Goal: Task Accomplishment & Management: Use online tool/utility

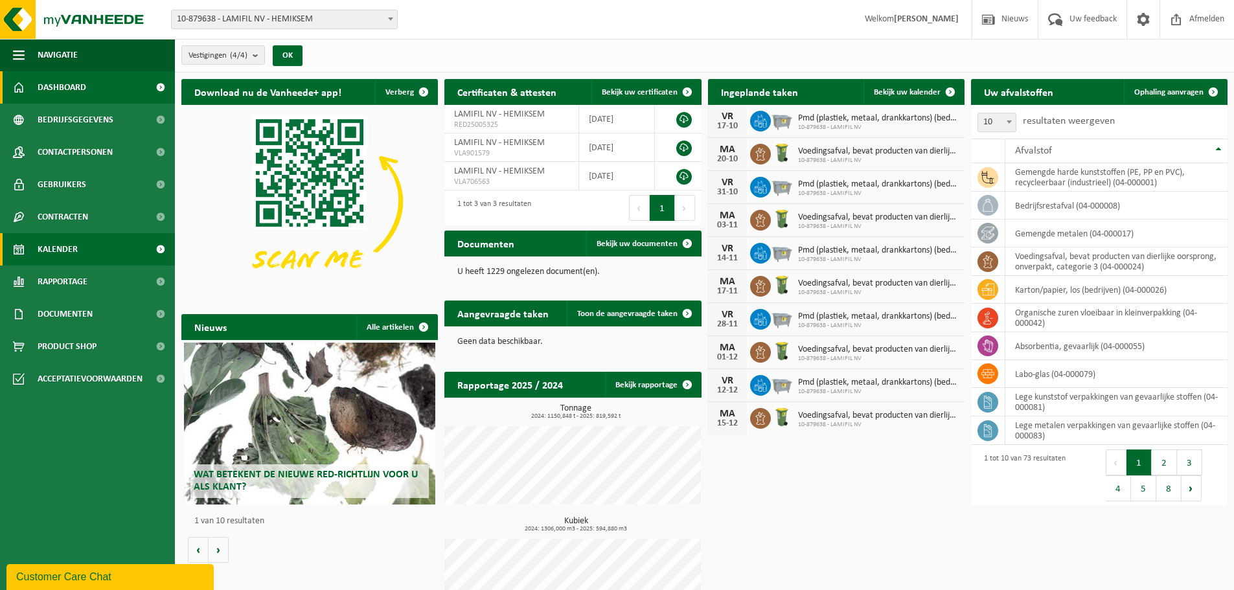
click at [44, 245] on span "Kalender" at bounding box center [58, 249] width 40 height 32
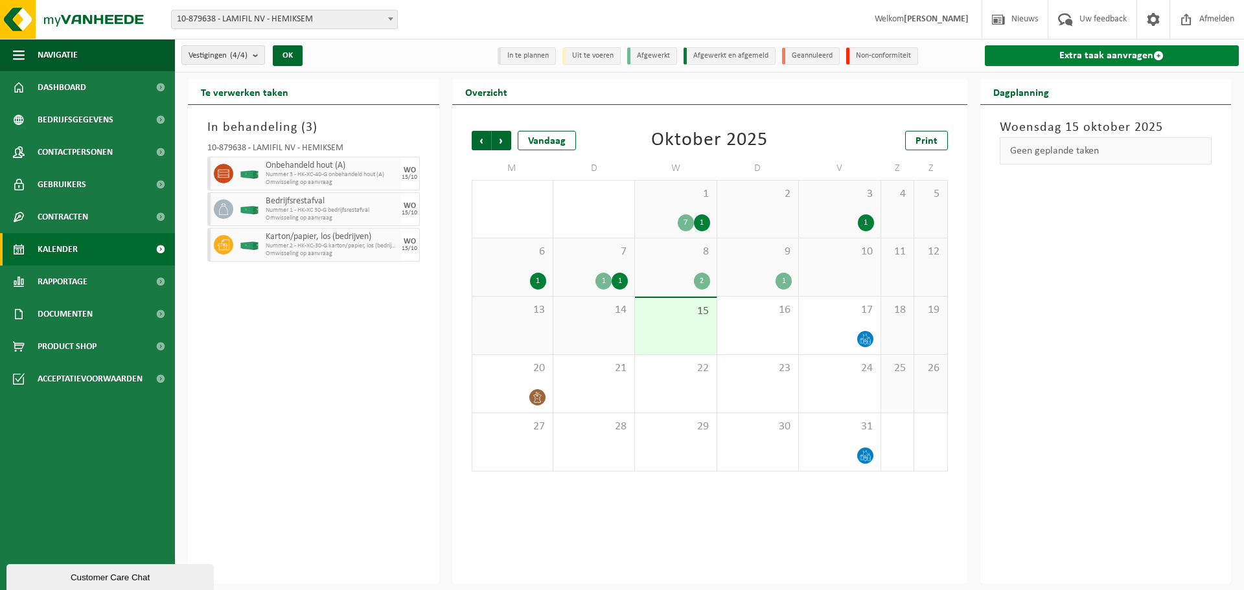
click at [1099, 51] on link "Extra taak aanvragen" at bounding box center [1112, 55] width 255 height 21
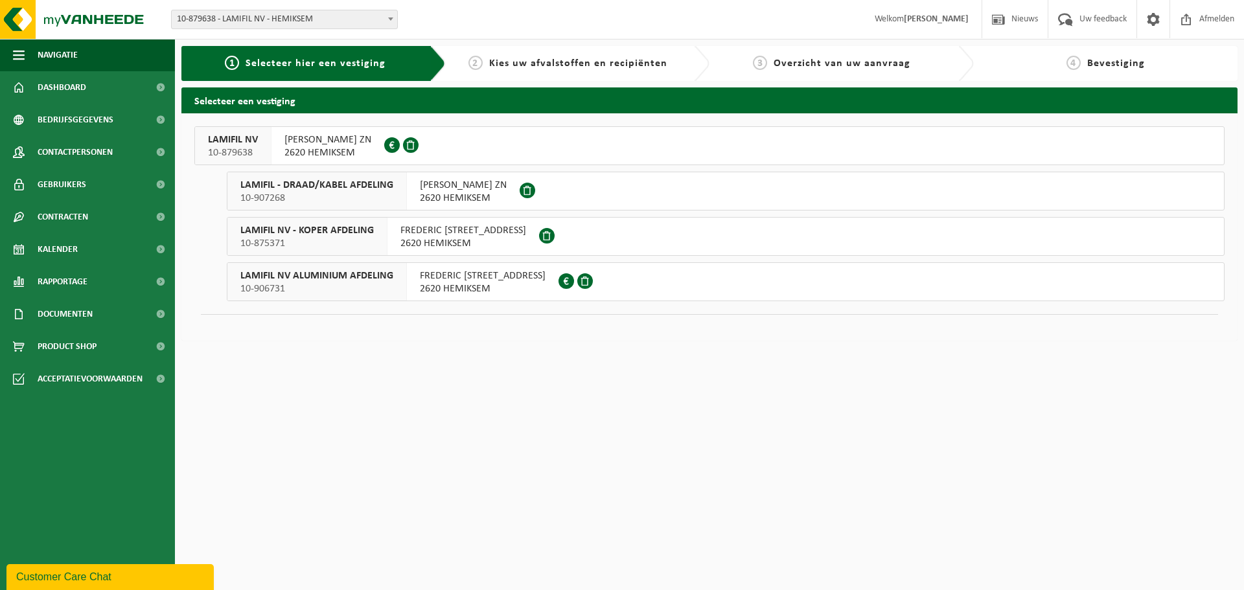
click at [225, 148] on span "10-879638" at bounding box center [233, 152] width 50 height 13
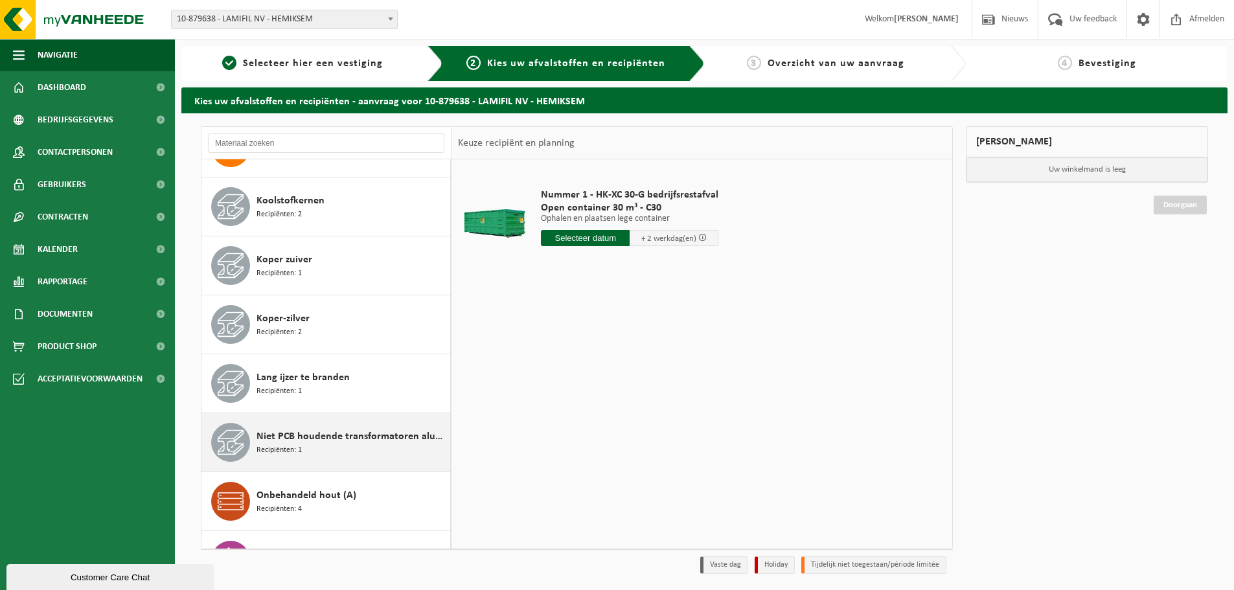
scroll to position [789, 0]
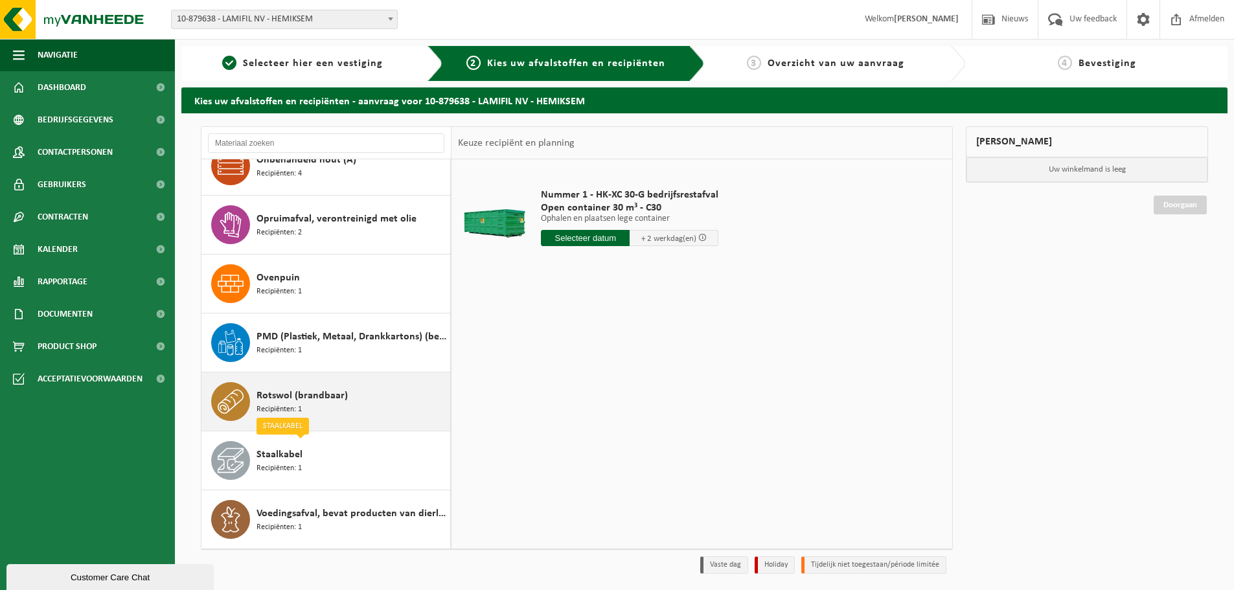
click at [348, 386] on div "Rotswol (brandbaar) Recipiënten: 1" at bounding box center [351, 401] width 190 height 39
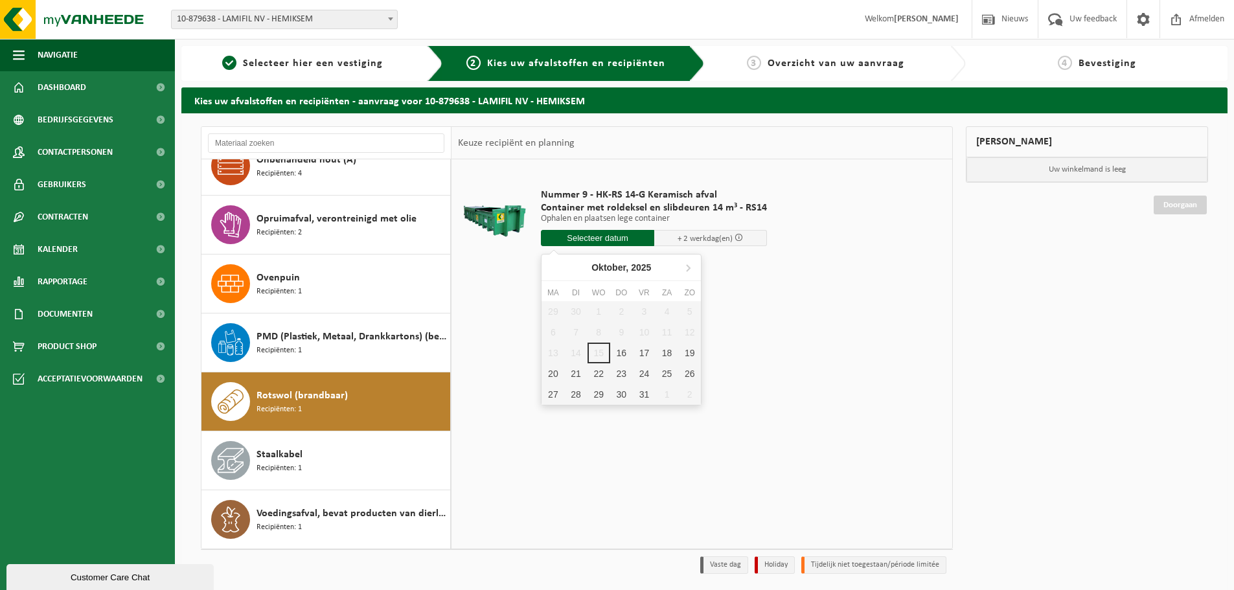
click at [613, 235] on input "text" at bounding box center [597, 238] width 113 height 16
click at [608, 354] on div "29 30 1 2 3 4 5 6 7 8 9 10 11 12 13 14 15 16 17 18 19 20 21 22 23 24 25 26 27 2…" at bounding box center [620, 353] width 159 height 104
click at [617, 354] on div "16" at bounding box center [621, 353] width 23 height 21
type input "Van 2025-10-16"
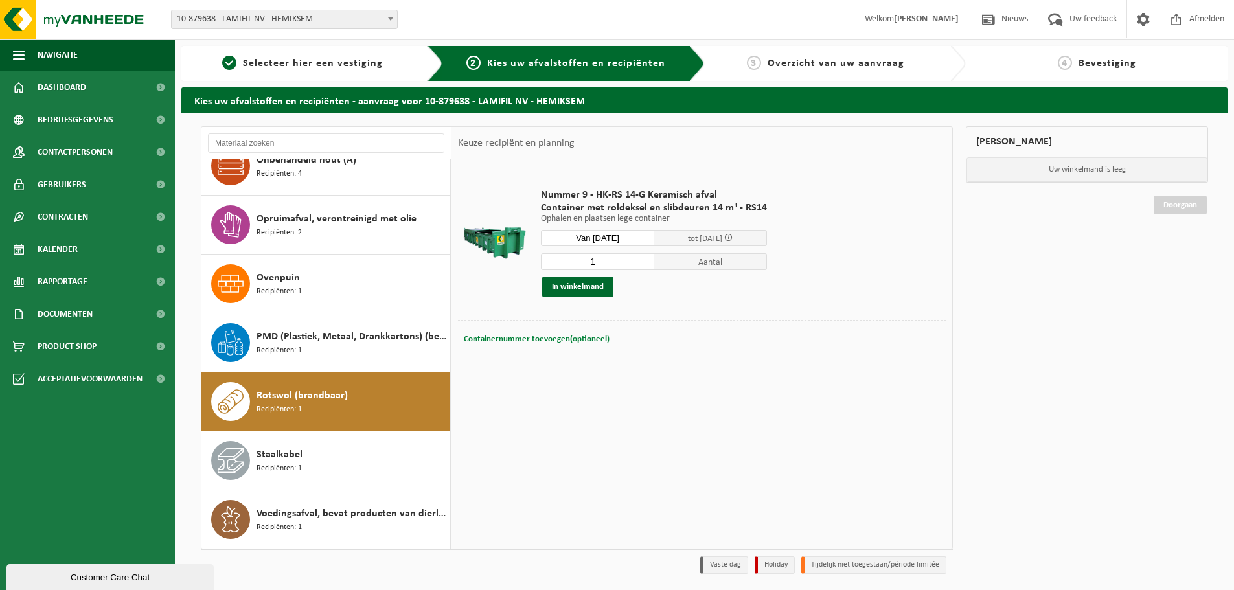
click at [518, 344] on button "Containernummer toevoegen(optioneel) Annuleren" at bounding box center [536, 339] width 148 height 18
type input "RS14-149"
click at [582, 282] on button "In winkelmand" at bounding box center [577, 287] width 71 height 21
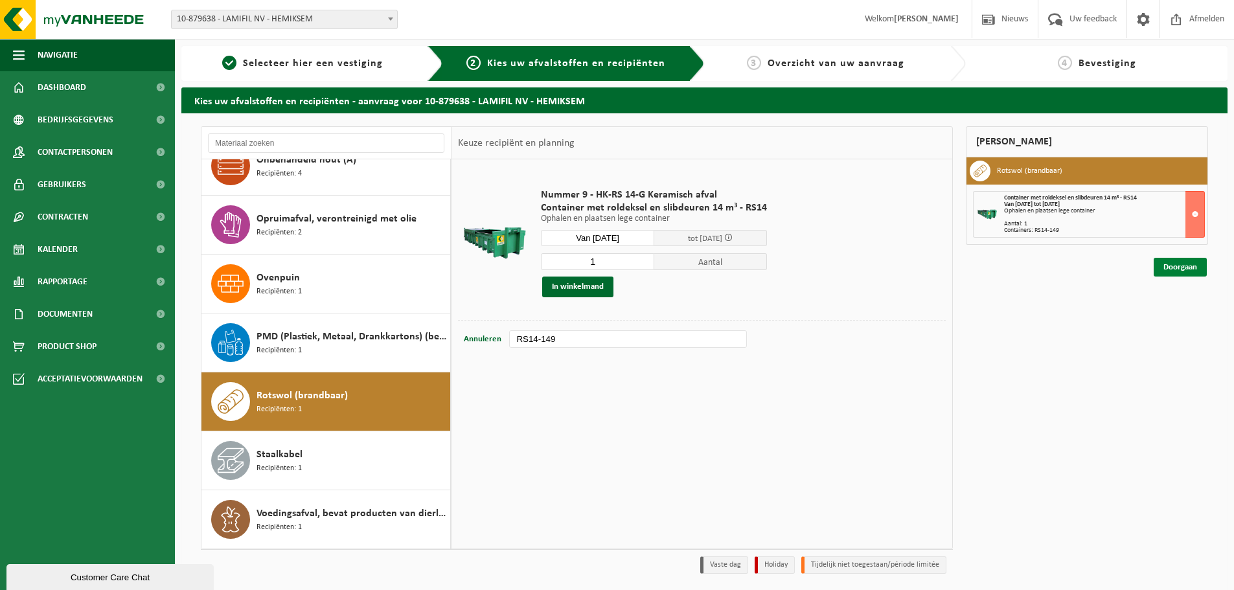
click at [1171, 270] on link "Doorgaan" at bounding box center [1180, 267] width 53 height 19
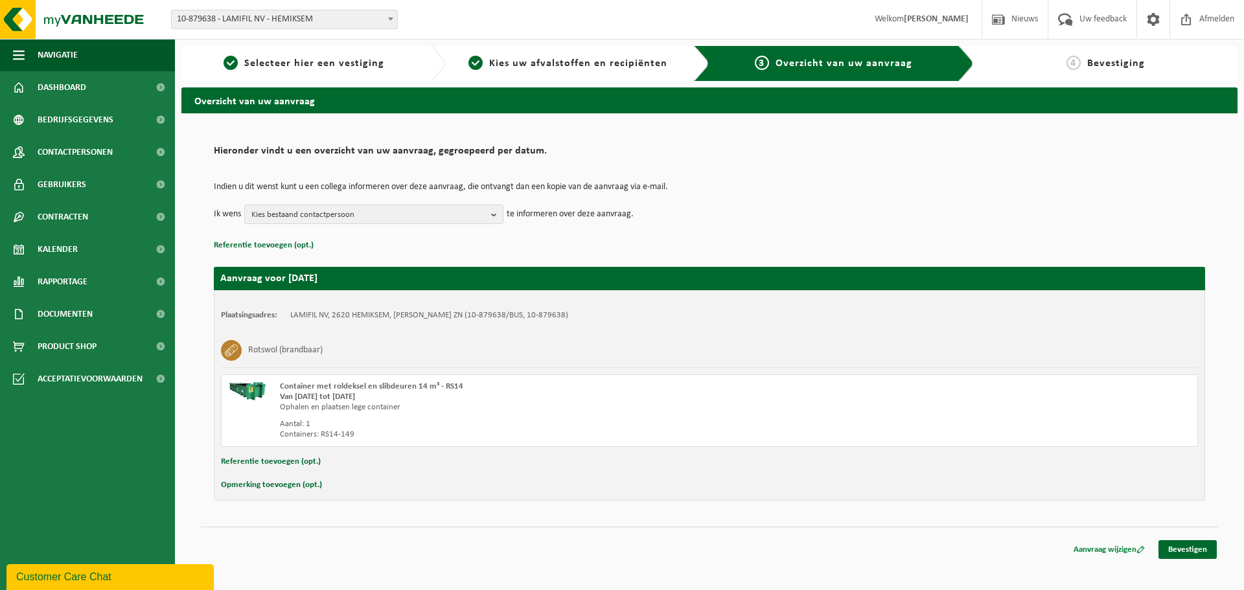
click at [1100, 546] on link "Aanvraag wijzigen" at bounding box center [1109, 549] width 91 height 19
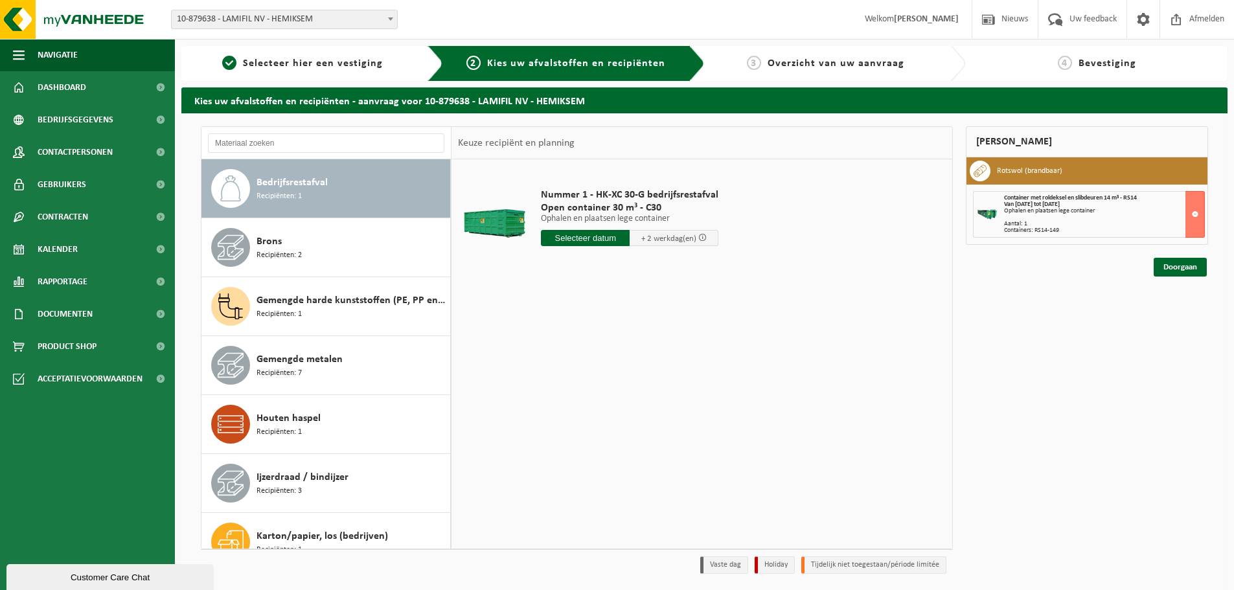
click at [595, 245] on div "Nummer 1 - HK-XC 30-G bedrijfsrestafval Open container 30 m³ - C30 Ophalen en p…" at bounding box center [629, 221] width 190 height 90
click at [604, 237] on input "text" at bounding box center [585, 238] width 89 height 16
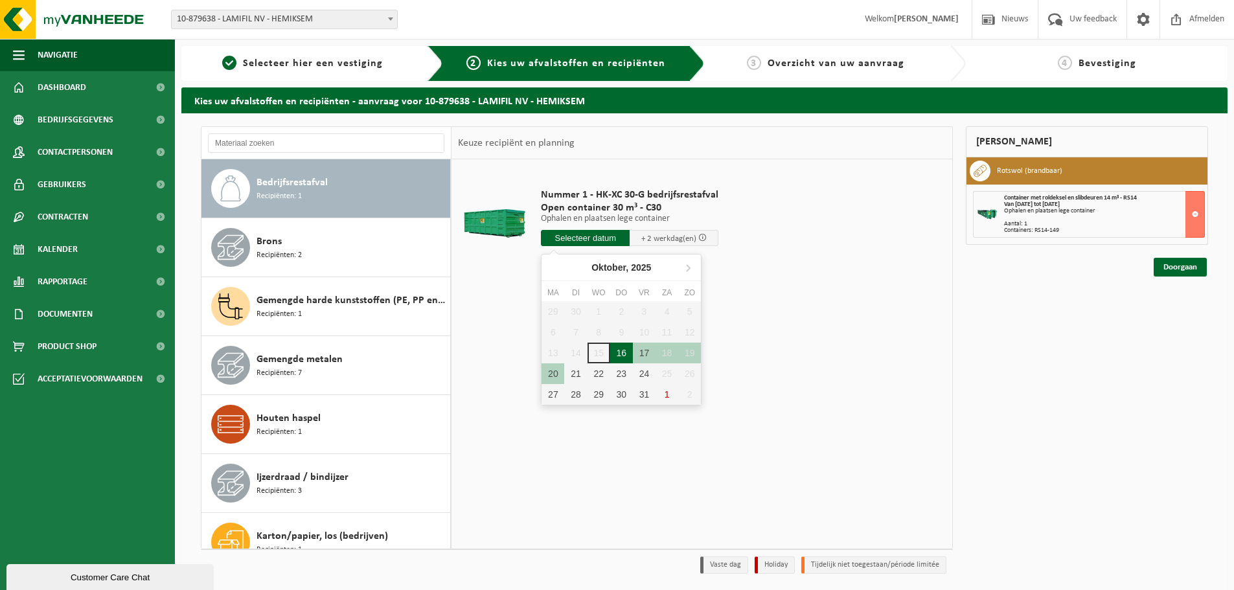
click at [628, 352] on div "16" at bounding box center [621, 353] width 23 height 21
type input "Van 2025-10-16"
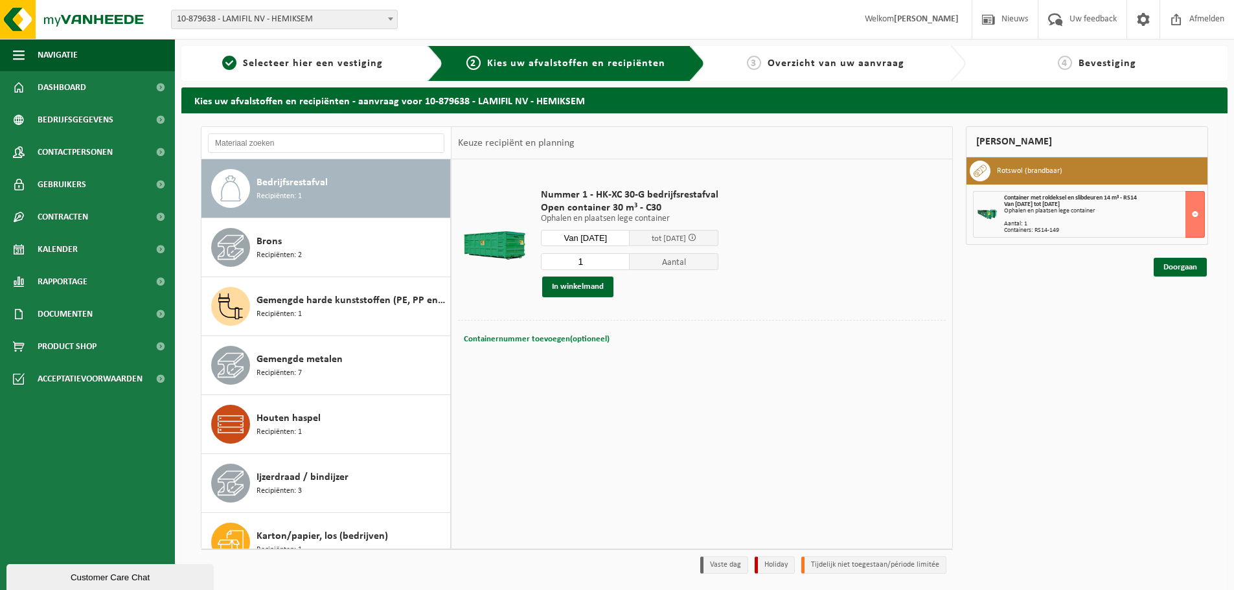
click at [569, 345] on button "Containernummer toevoegen(optioneel) Annuleren" at bounding box center [536, 339] width 148 height 18
type input "C30-501"
click at [575, 292] on button "In winkelmand" at bounding box center [577, 287] width 71 height 21
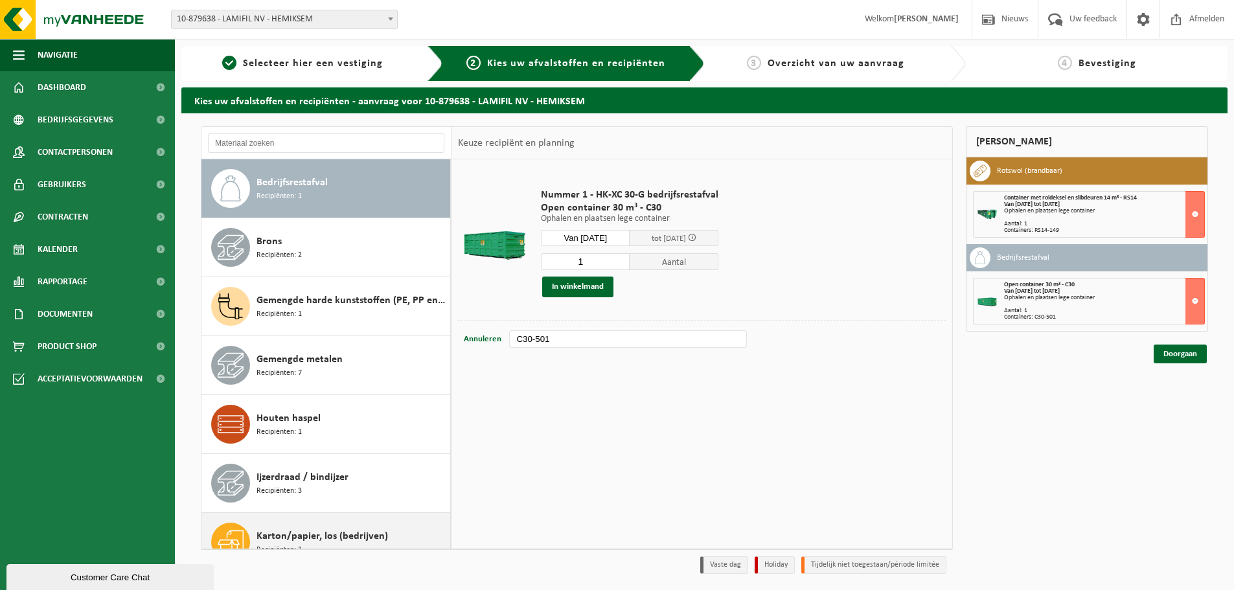
click at [337, 522] on div "Karton/papier, los (bedrijven) Recipiënten: 1" at bounding box center [325, 542] width 249 height 58
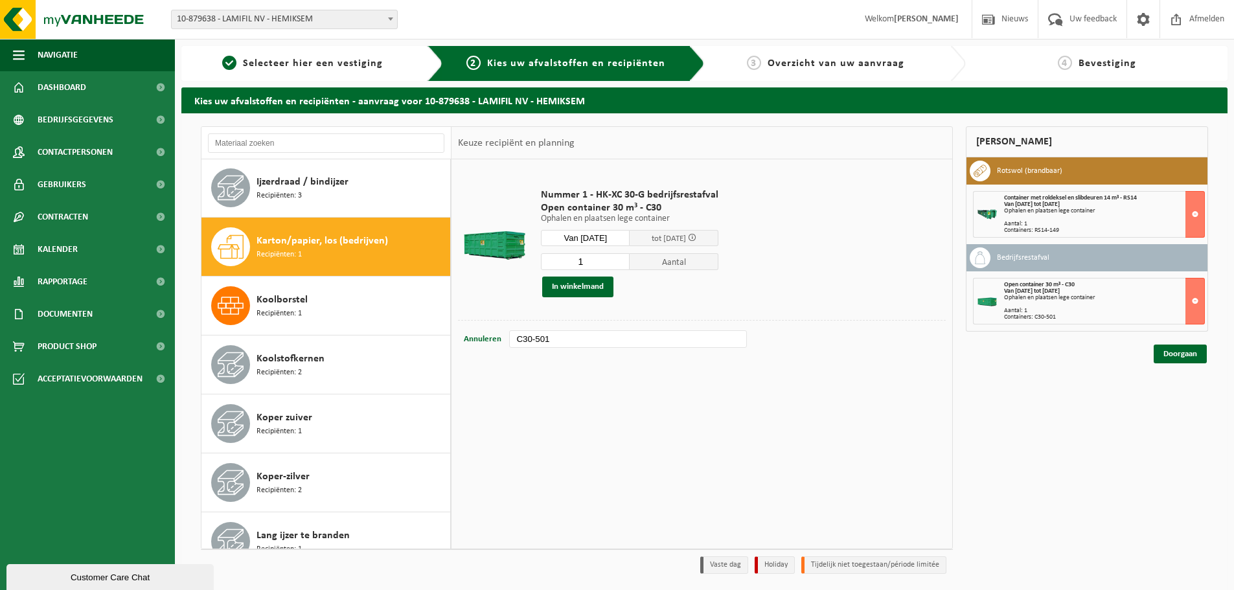
scroll to position [354, 0]
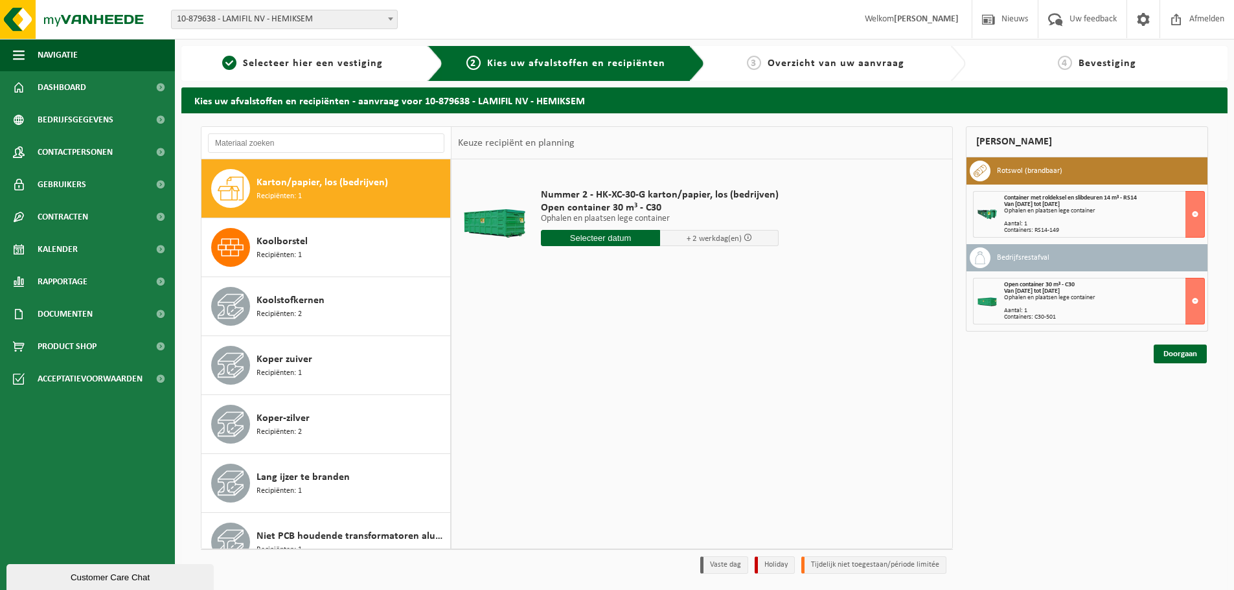
click at [633, 244] on input "text" at bounding box center [600, 238] width 119 height 16
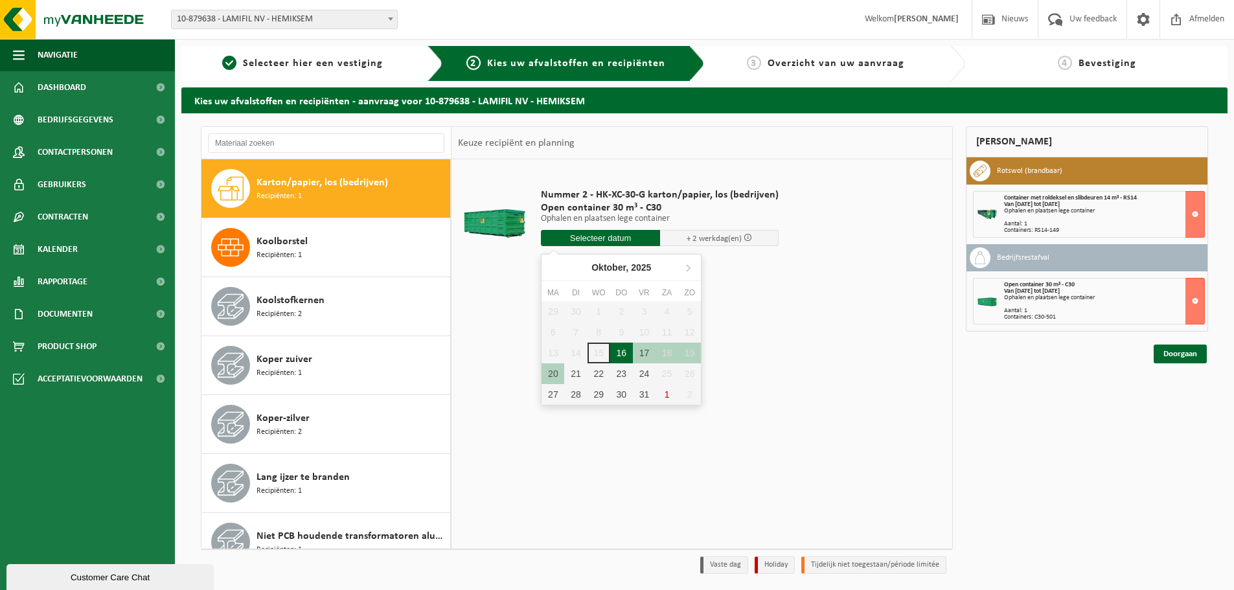
click at [621, 351] on div "16" at bounding box center [621, 353] width 23 height 21
type input "Van 2025-10-16"
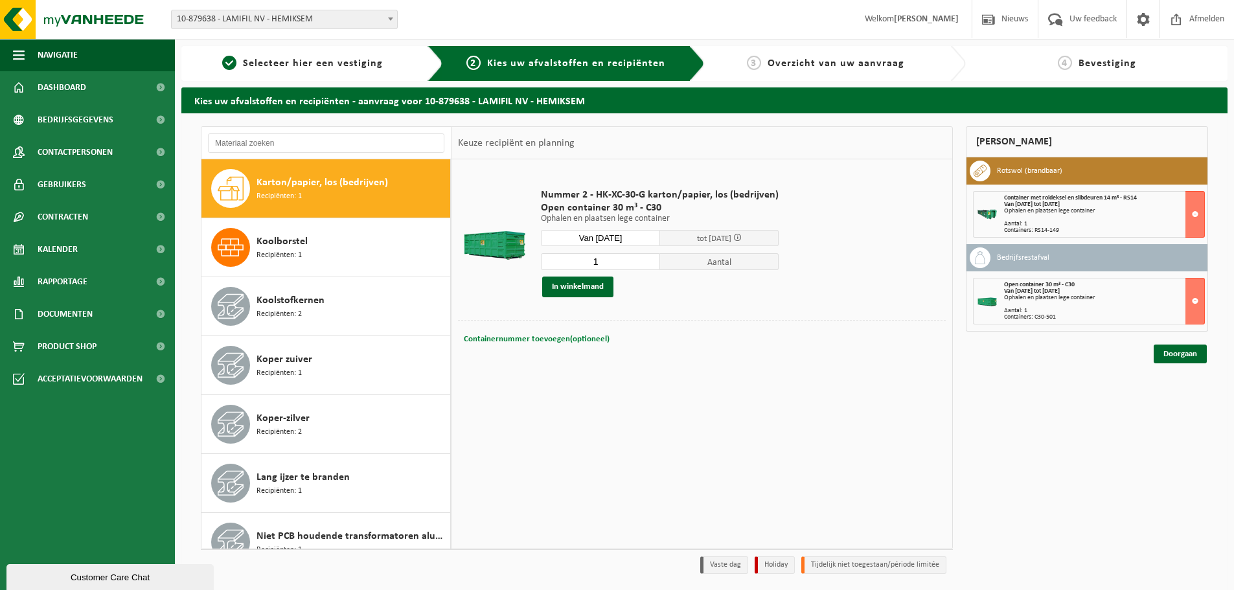
click at [584, 338] on span "Containernummer toevoegen(optioneel)" at bounding box center [537, 339] width 146 height 8
type input "C30-1054"
click at [569, 289] on button "In winkelmand" at bounding box center [577, 287] width 71 height 21
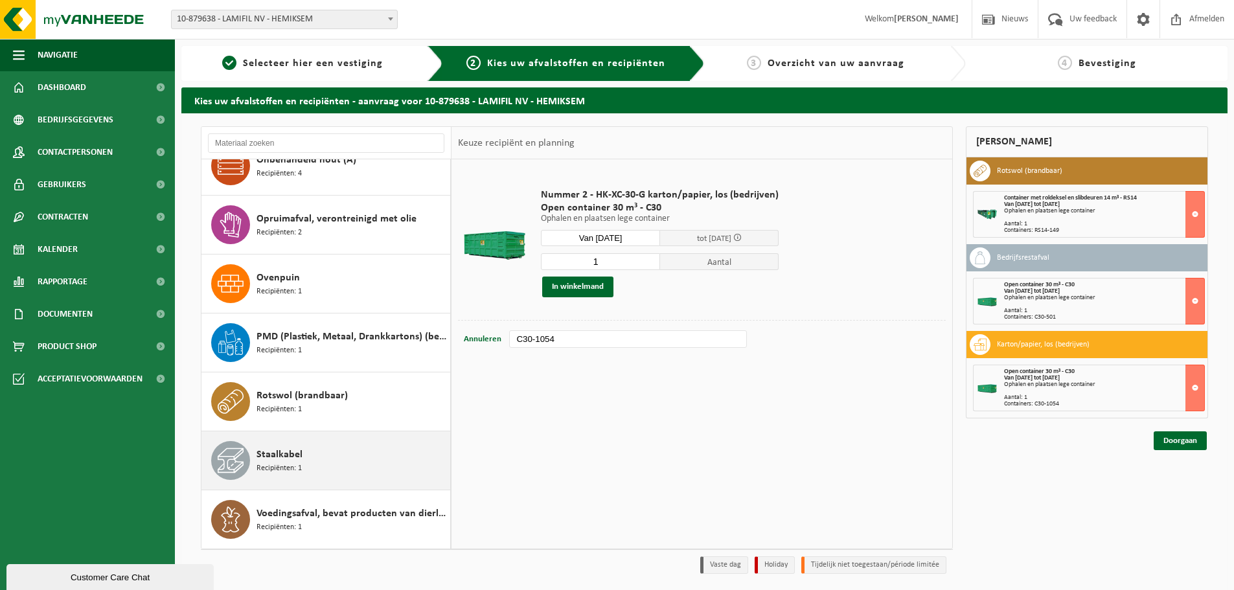
scroll to position [724, 0]
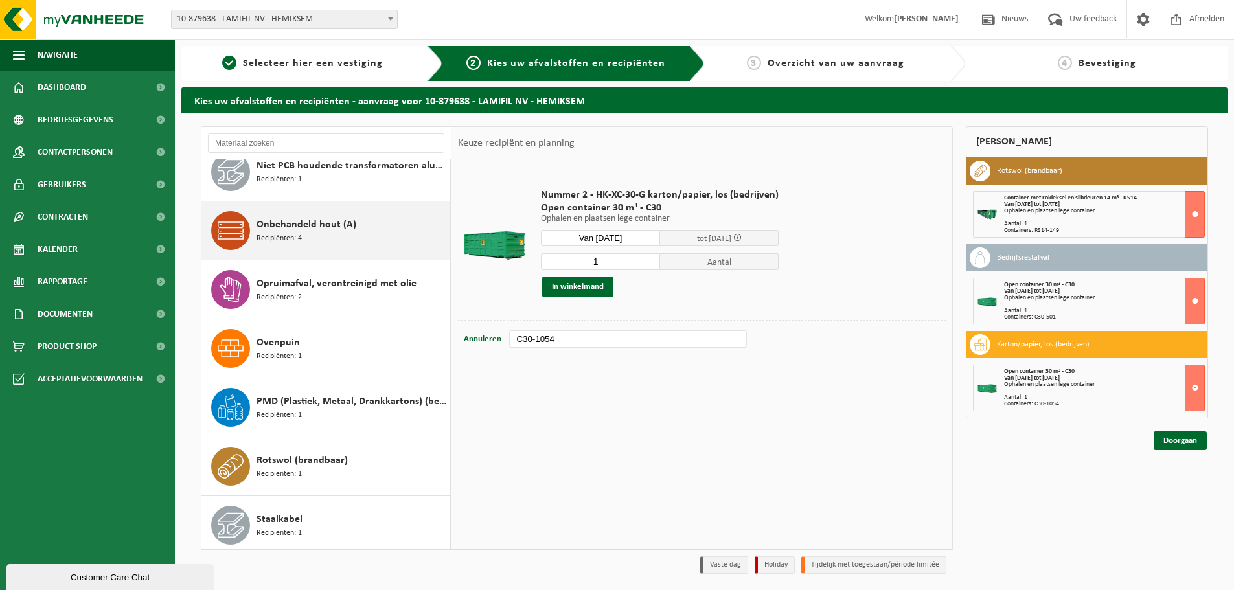
click at [309, 220] on span "Onbehandeld hout (A)" at bounding box center [306, 225] width 100 height 16
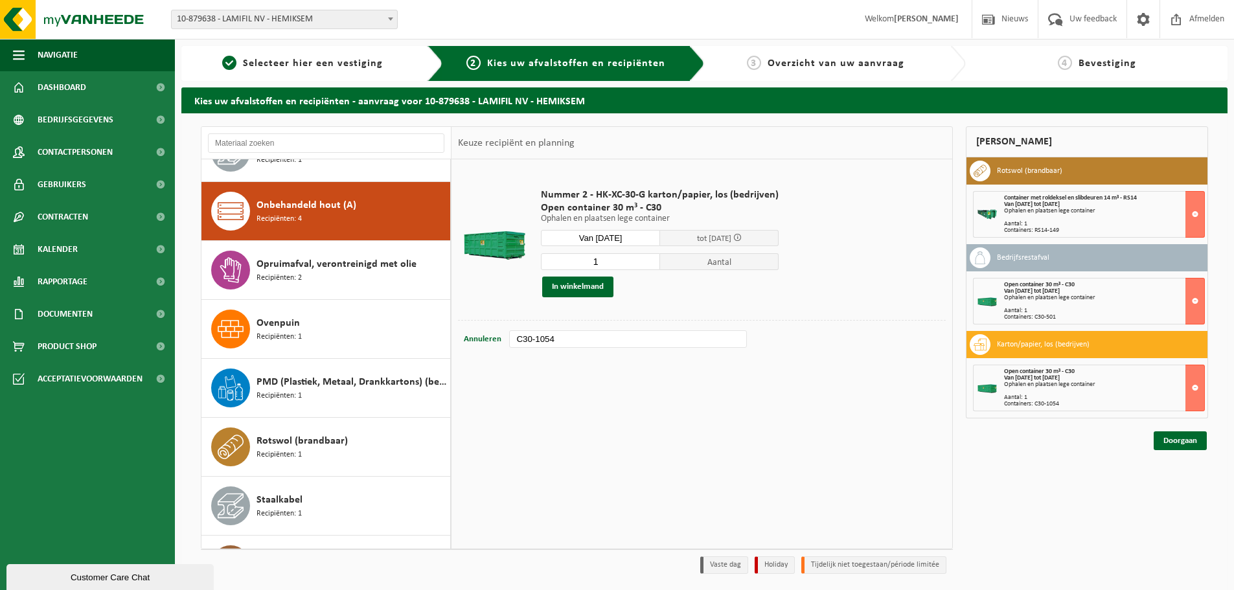
scroll to position [766, 0]
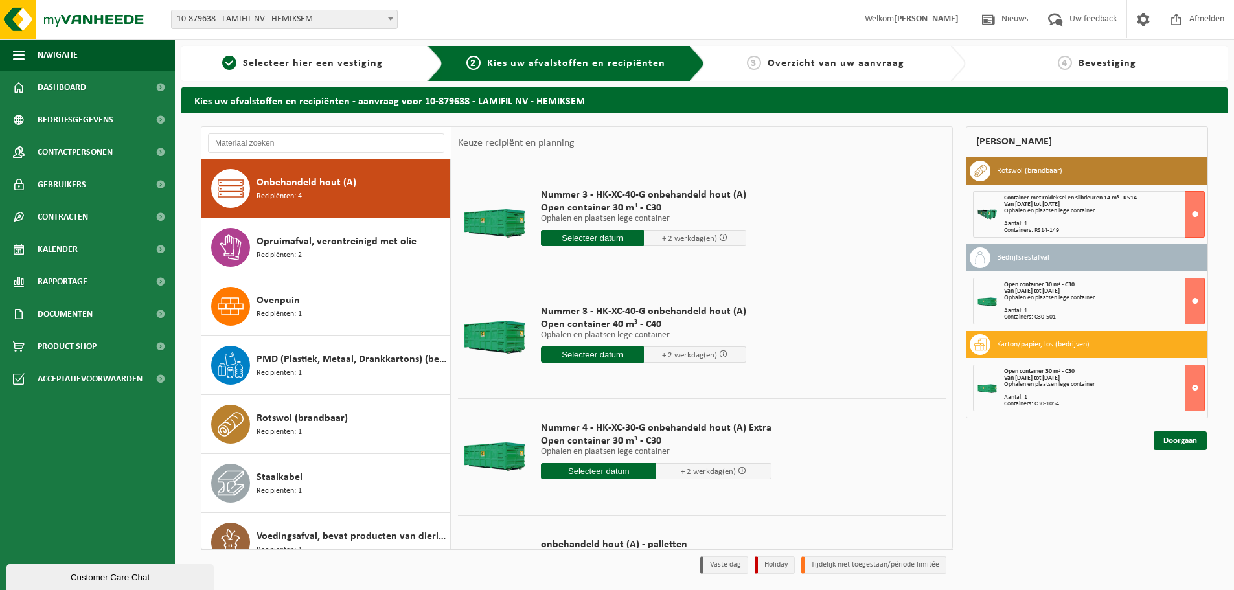
click at [595, 238] on input "text" at bounding box center [592, 238] width 103 height 16
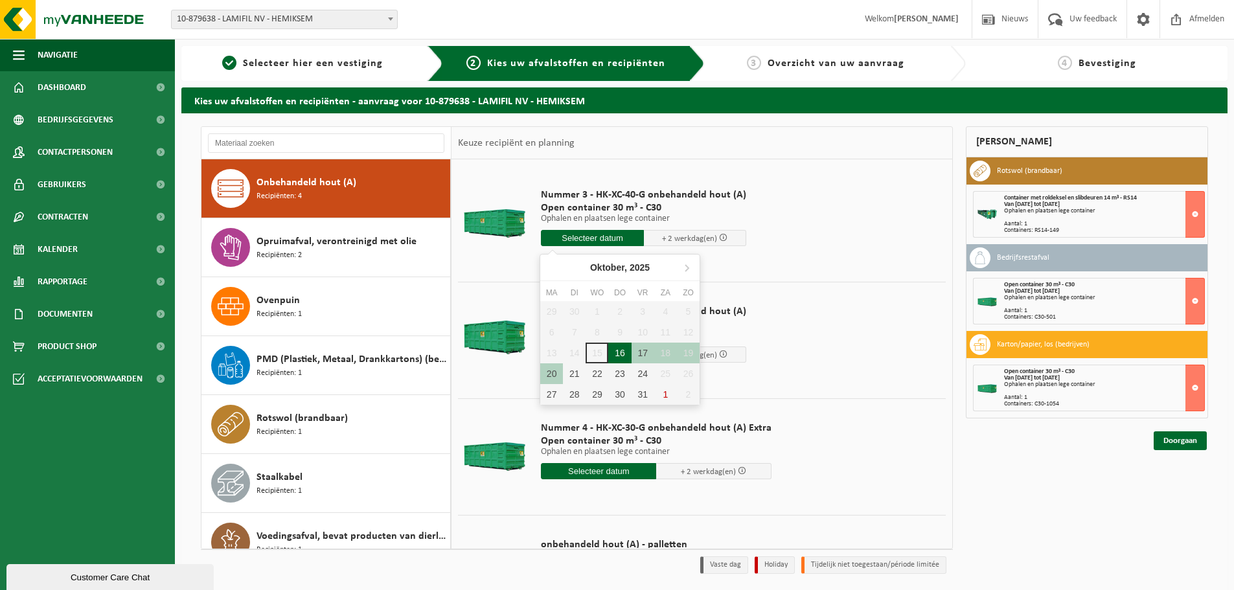
click at [612, 352] on div "16" at bounding box center [619, 353] width 23 height 21
type input "Van 2025-10-16"
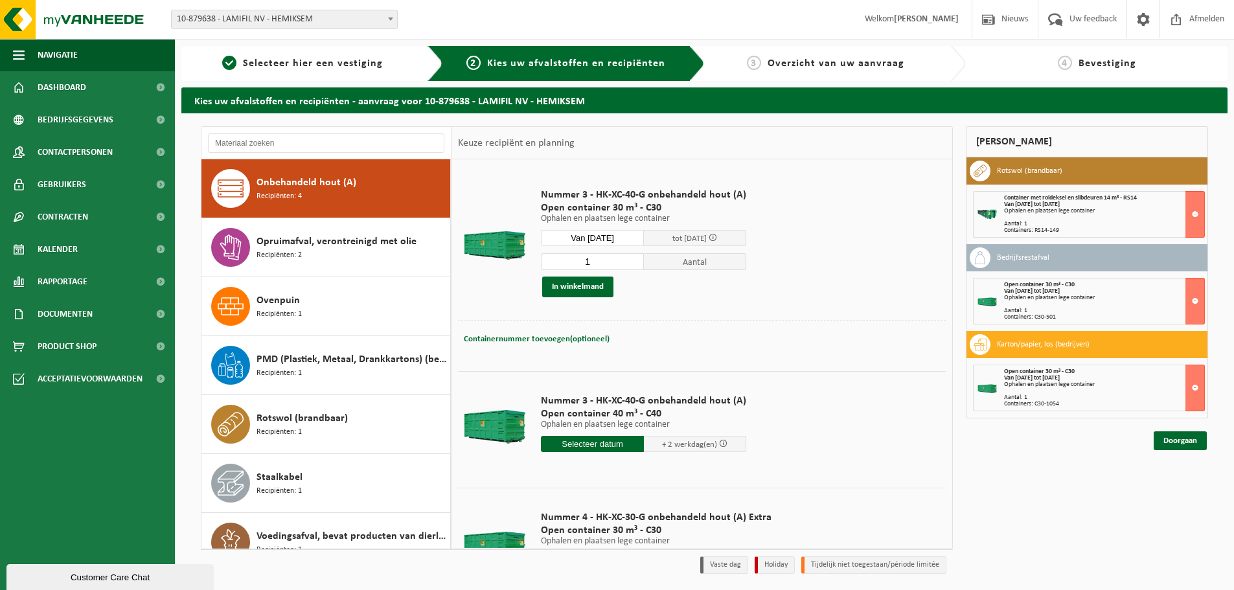
click at [554, 340] on span "Containernummer toevoegen(optioneel)" at bounding box center [537, 339] width 146 height 8
type input "C30-1132"
click at [590, 293] on button "In winkelmand" at bounding box center [577, 287] width 71 height 21
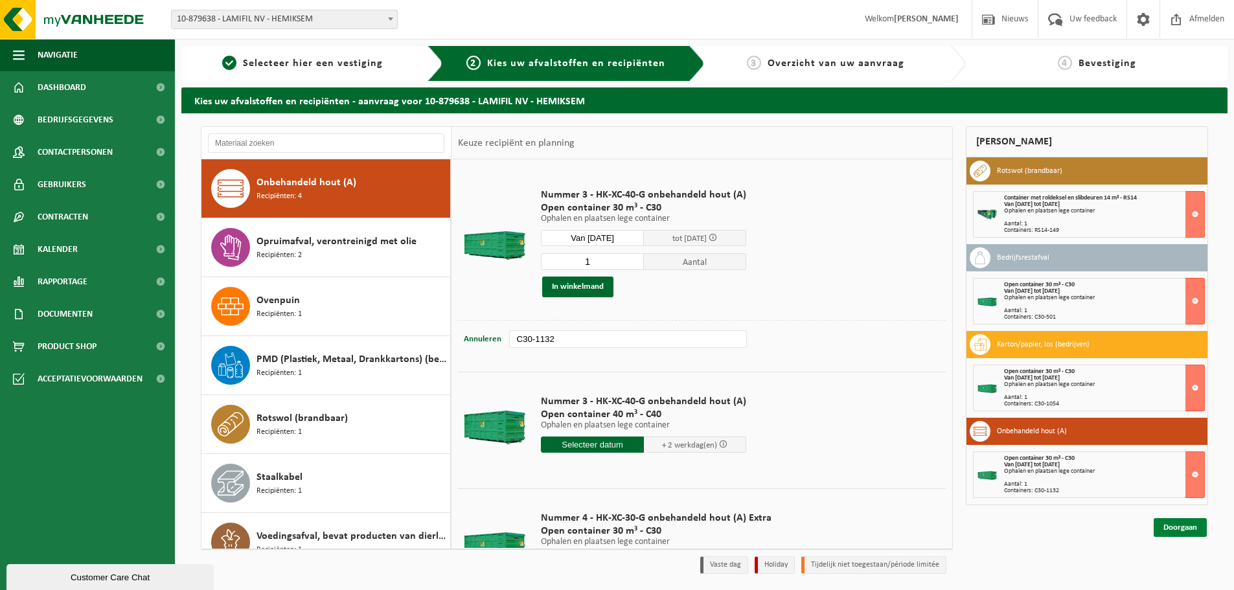
click at [1176, 524] on link "Doorgaan" at bounding box center [1180, 527] width 53 height 19
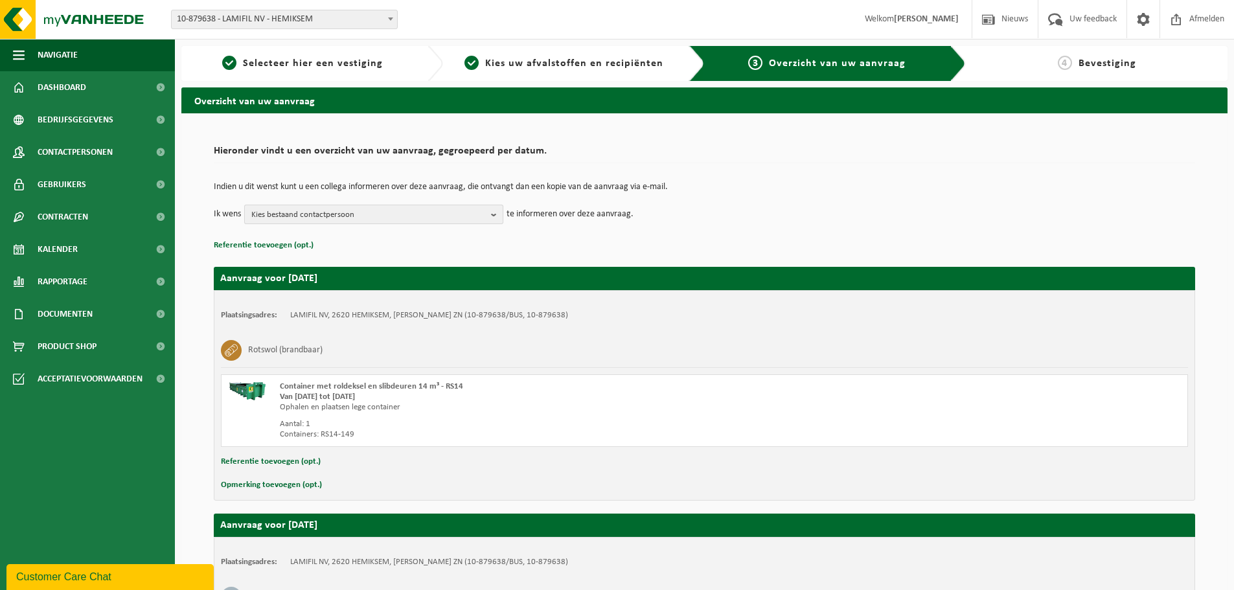
click at [497, 209] on b "button" at bounding box center [497, 214] width 12 height 18
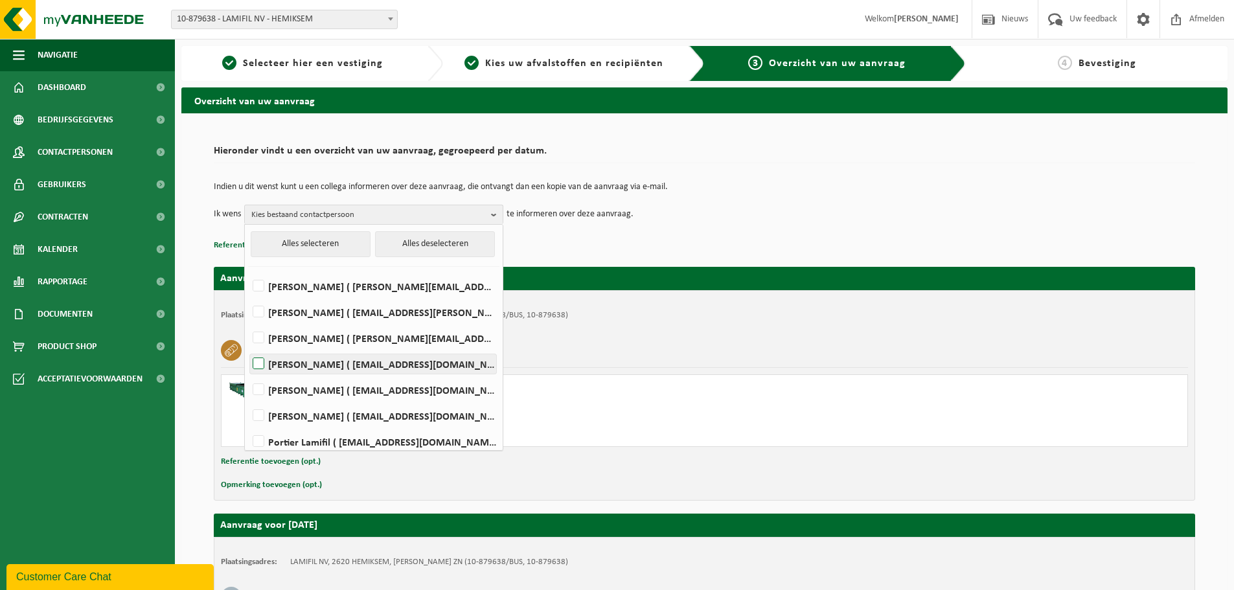
click at [326, 367] on label "[PERSON_NAME] ( [EMAIL_ADDRESS][DOMAIN_NAME] )" at bounding box center [373, 363] width 246 height 19
click at [248, 348] on input "[PERSON_NAME] ( [EMAIL_ADDRESS][DOMAIN_NAME] )" at bounding box center [247, 347] width 1 height 1
checkbox input "true"
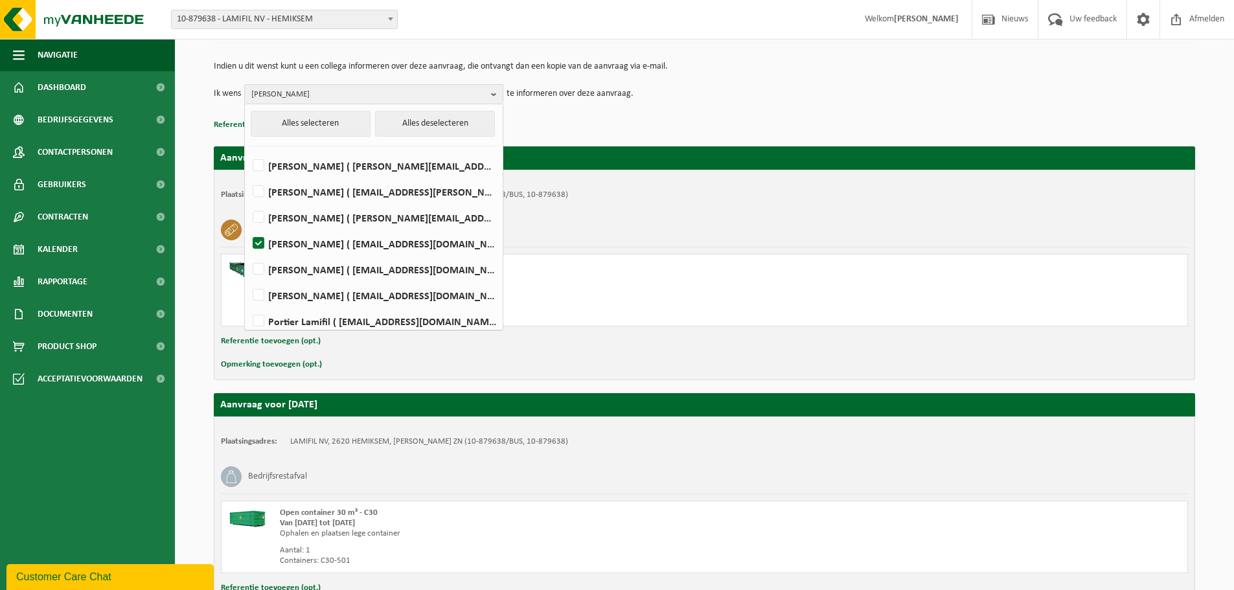
scroll to position [130, 0]
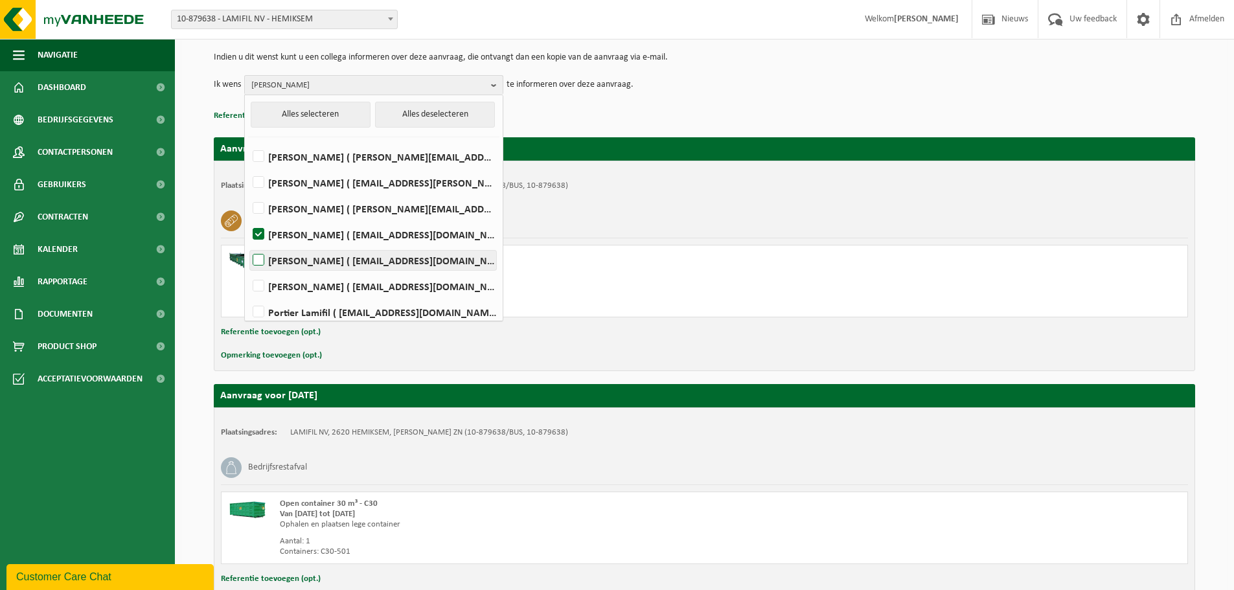
click at [361, 263] on label "[PERSON_NAME] ( [EMAIL_ADDRESS][DOMAIN_NAME] )" at bounding box center [373, 260] width 246 height 19
click at [248, 244] on input "Marc De Wijn ( marc.de.wijn@lamifil.be )" at bounding box center [247, 244] width 1 height 1
checkbox input "true"
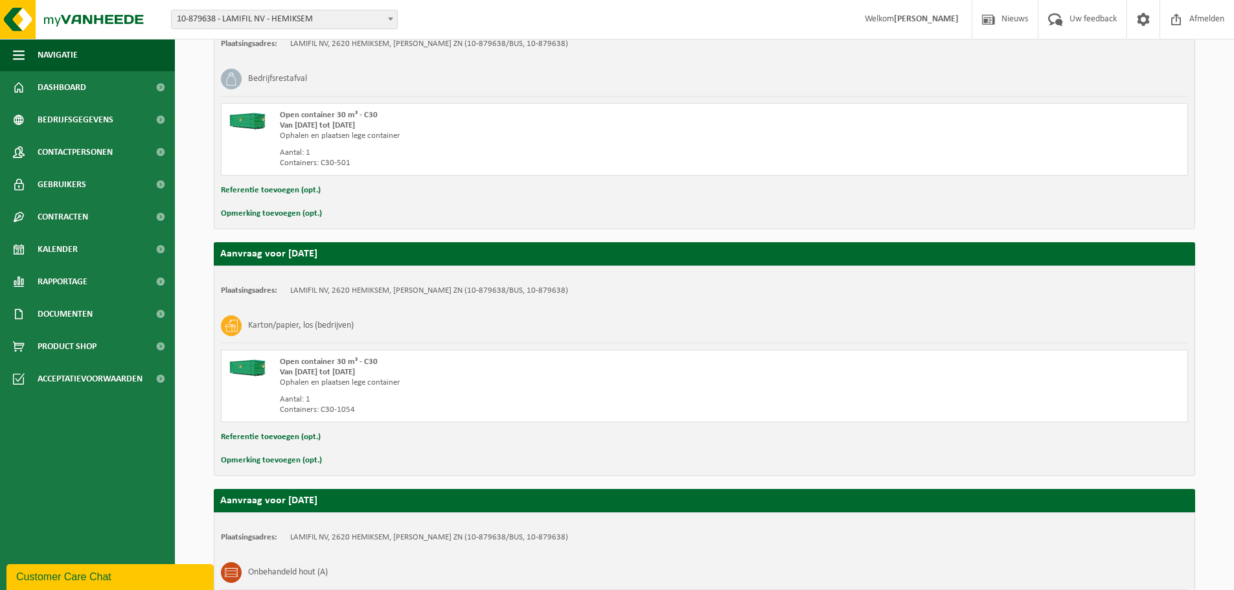
scroll to position [716, 0]
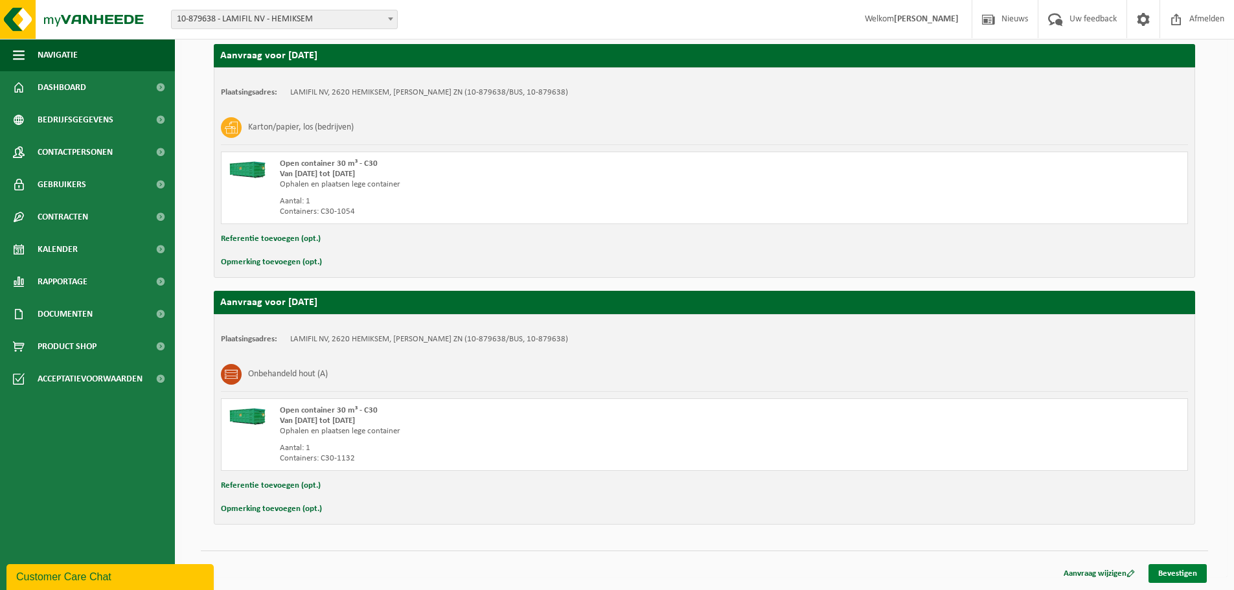
click at [1174, 575] on link "Bevestigen" at bounding box center [1177, 573] width 58 height 19
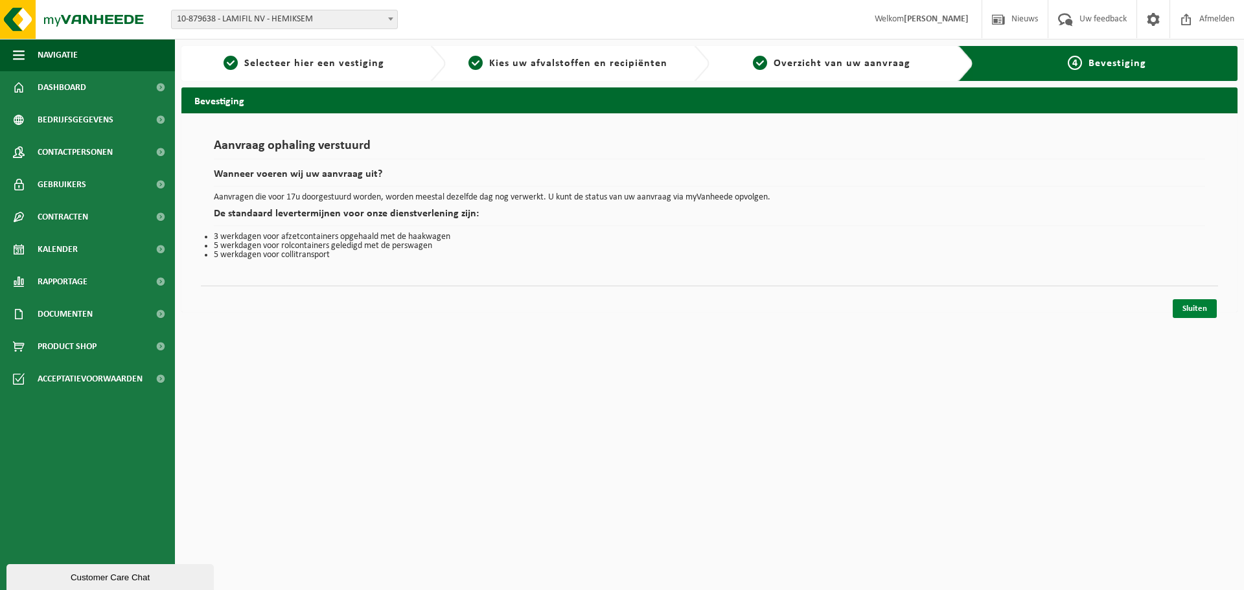
click at [1196, 309] on link "Sluiten" at bounding box center [1194, 308] width 44 height 19
